Goal: Task Accomplishment & Management: Use online tool/utility

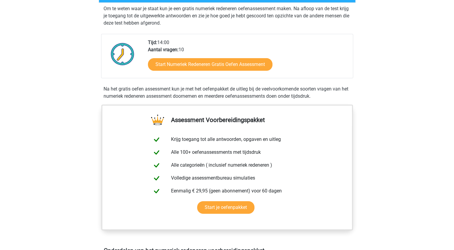
scroll to position [150, 0]
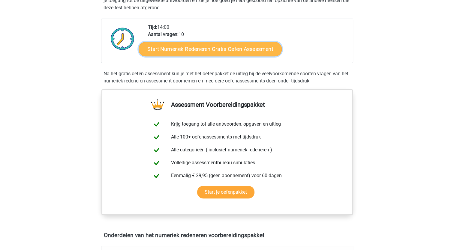
click at [222, 52] on link "Start Numeriek Redeneren Gratis Oefen Assessment" at bounding box center [210, 49] width 143 height 14
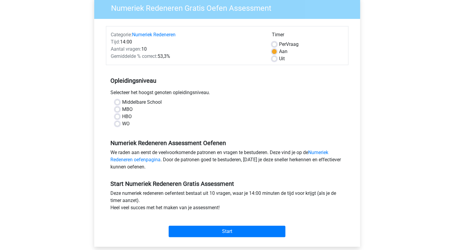
scroll to position [90, 0]
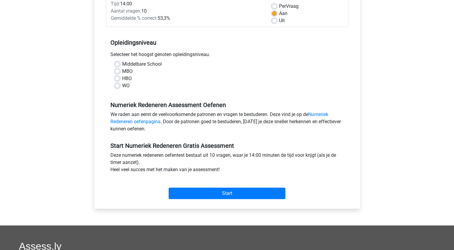
click at [122, 78] on label "HBO" at bounding box center [127, 78] width 10 height 7
click at [116, 78] on input "HBO" at bounding box center [117, 78] width 5 height 6
radio input "true"
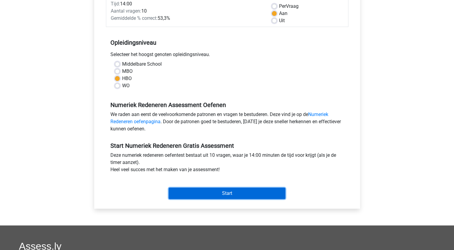
click at [227, 195] on input "Start" at bounding box center [227, 193] width 117 height 11
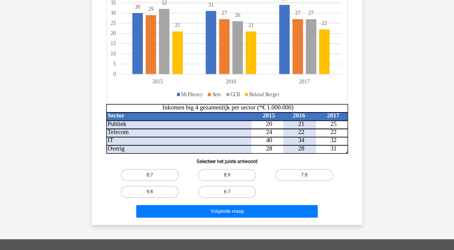
scroll to position [120, 0]
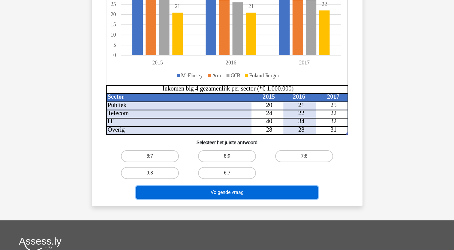
click at [226, 192] on button "Volgende vraag" at bounding box center [227, 192] width 182 height 13
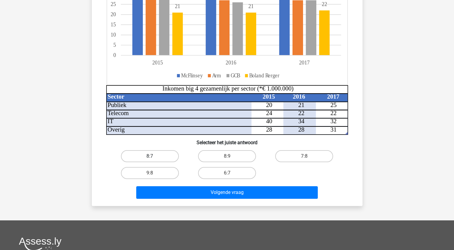
click at [171, 158] on label "8:7" at bounding box center [150, 156] width 58 height 12
click at [154, 158] on input "8:7" at bounding box center [152, 158] width 4 height 4
radio input "true"
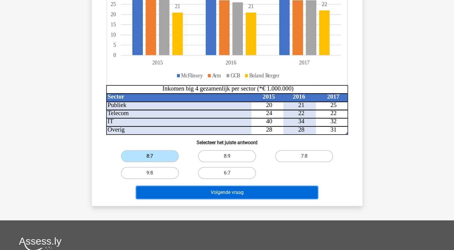
click at [195, 191] on button "Volgende vraag" at bounding box center [227, 192] width 182 height 13
click at [204, 189] on button "Volgende vraag" at bounding box center [227, 192] width 182 height 13
click at [221, 190] on button "Volgende vraag" at bounding box center [227, 192] width 182 height 13
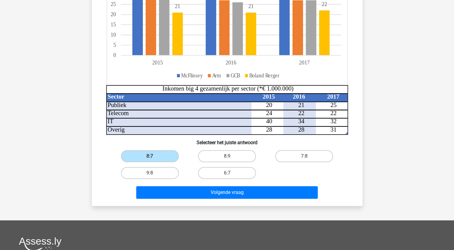
click at [233, 149] on div "8:9" at bounding box center [226, 156] width 77 height 17
click at [233, 154] on label "8:9" at bounding box center [227, 156] width 58 height 12
click at [231, 156] on input "8:9" at bounding box center [229, 158] width 4 height 4
radio input "true"
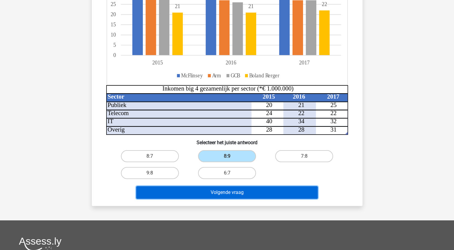
click at [232, 189] on button "Volgende vraag" at bounding box center [227, 192] width 182 height 13
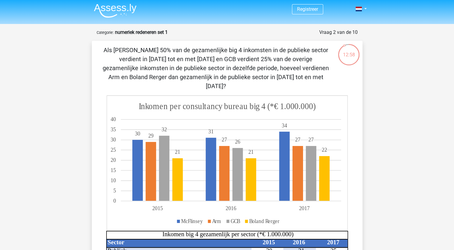
scroll to position [0, 0]
